Goal: Transaction & Acquisition: Purchase product/service

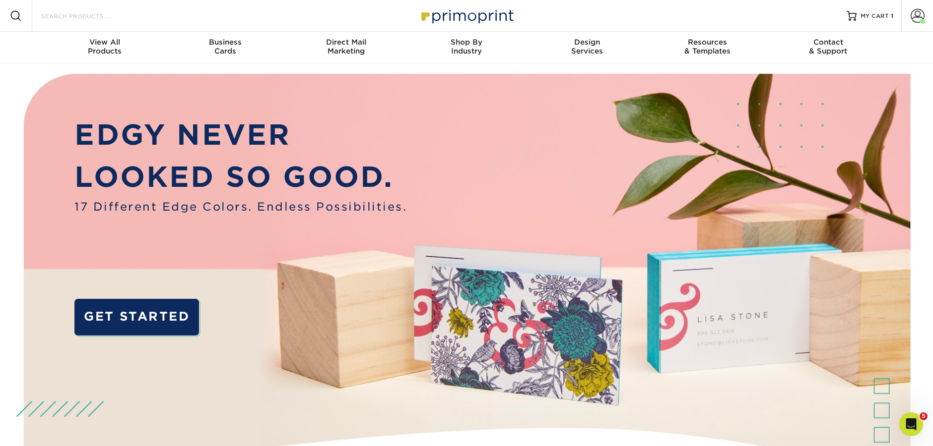
click at [64, 17] on input "Search Products" at bounding box center [88, 16] width 97 height 12
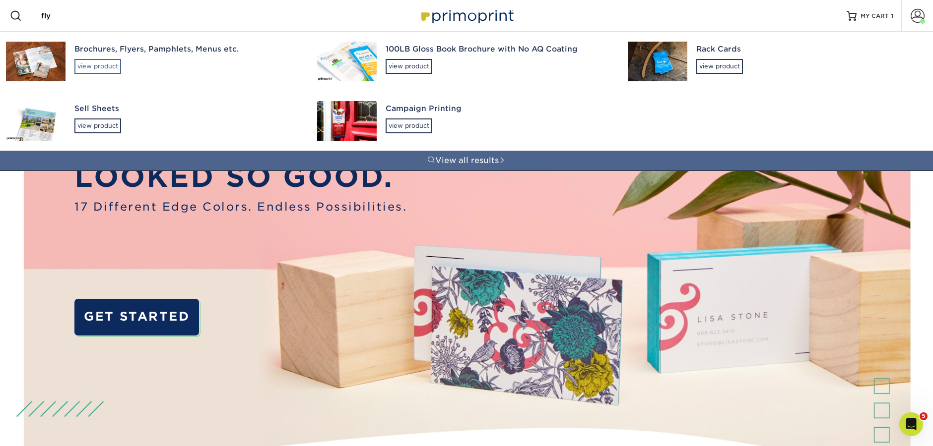
type input "fly"
click at [116, 64] on div "view product" at bounding box center [97, 66] width 47 height 15
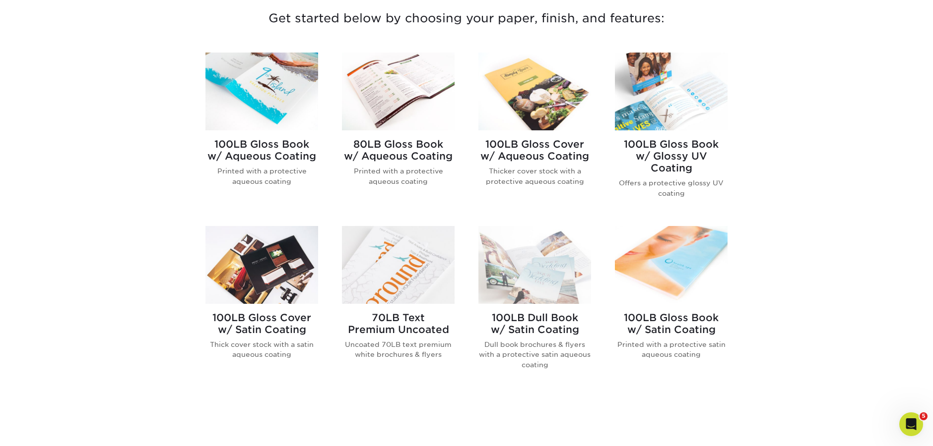
scroll to position [396, 0]
